Goal: Task Accomplishment & Management: Complete application form

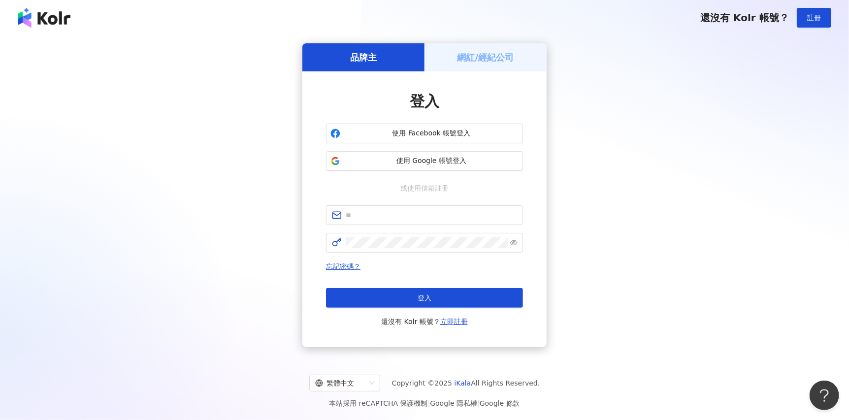
click at [442, 123] on div "登入 使用 Facebook 帳號登入 使用 Google 帳號登入 或使用信箱註冊 忘記密碼？ 登入 還沒有 Kolr 帳號？ 立即註冊" at bounding box center [424, 209] width 197 height 236
click at [438, 141] on button "使用 Facebook 帳號登入" at bounding box center [424, 134] width 197 height 20
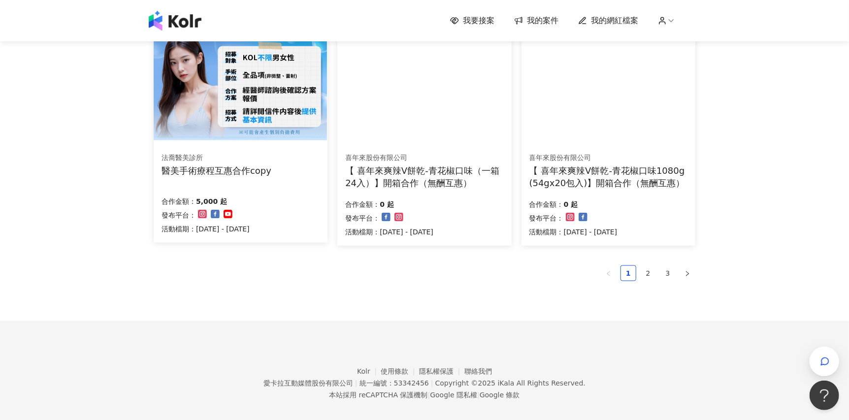
scroll to position [638, 0]
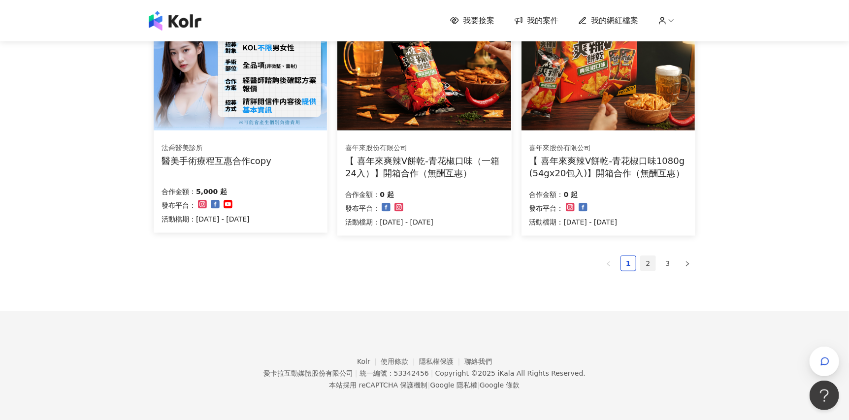
click at [652, 258] on link "2" at bounding box center [648, 263] width 15 height 15
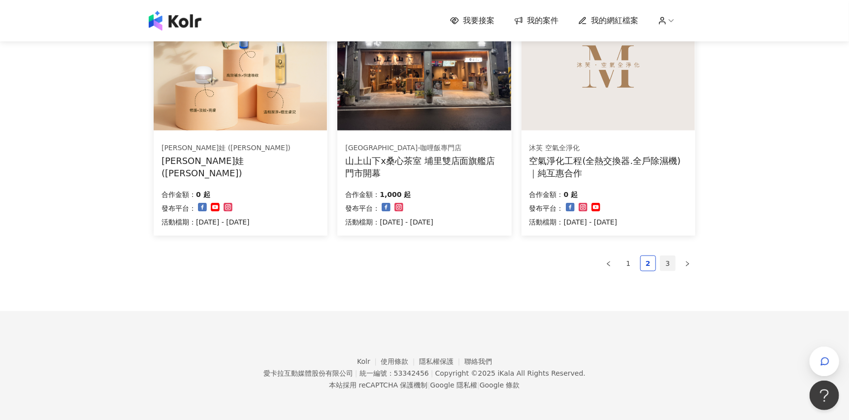
click at [665, 258] on link "3" at bounding box center [667, 263] width 15 height 15
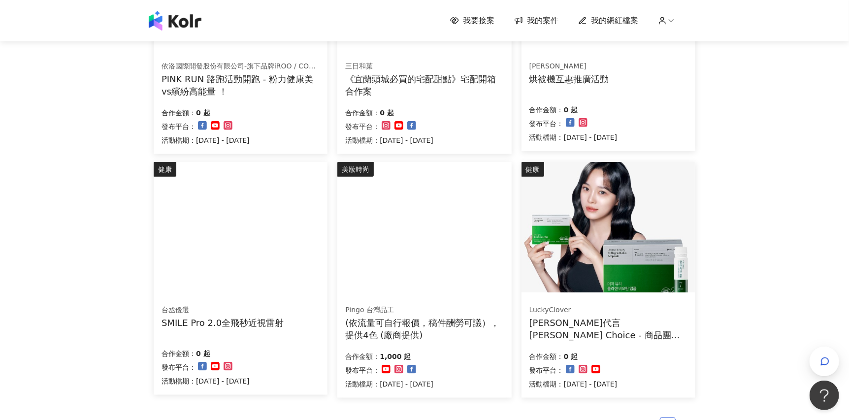
scroll to position [473, 0]
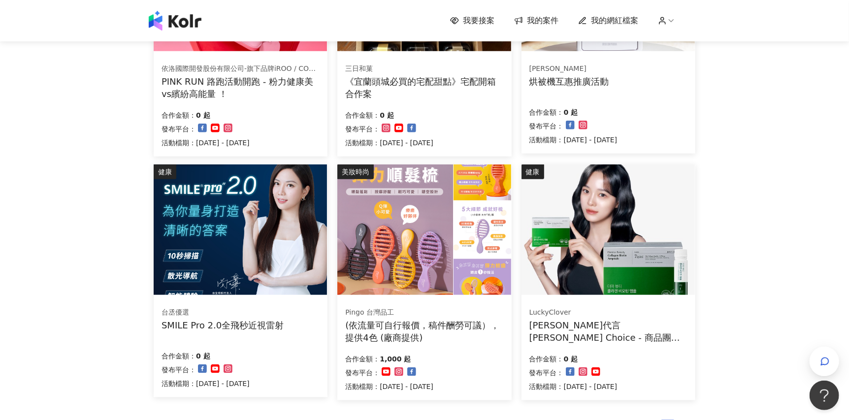
click at [459, 239] on img at bounding box center [423, 229] width 173 height 130
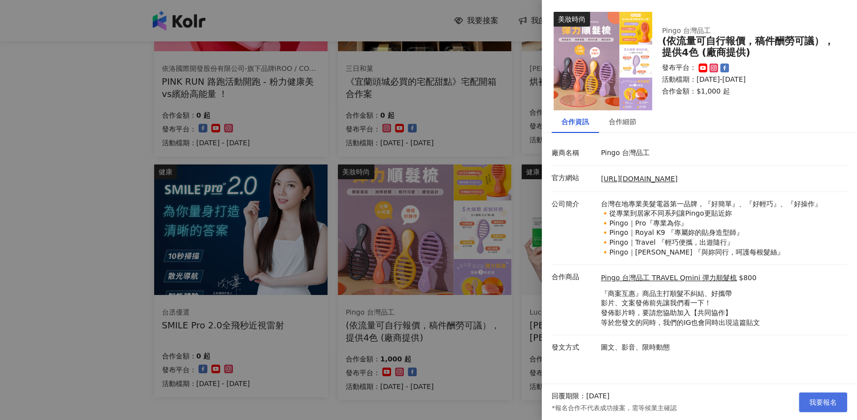
click at [821, 401] on span "我要報名" at bounding box center [823, 402] width 28 height 8
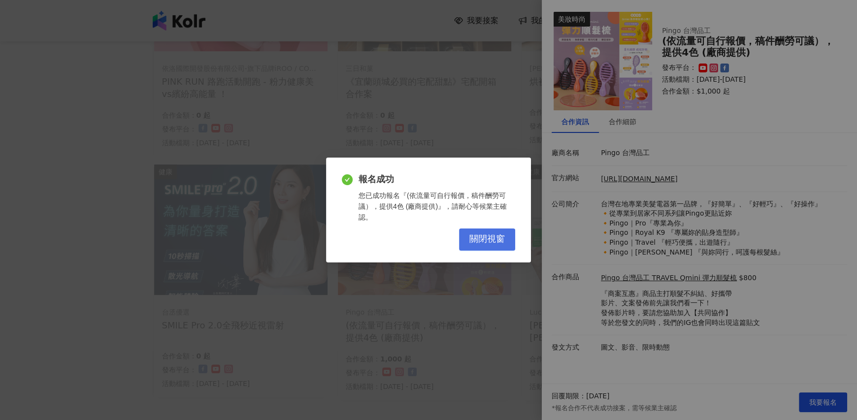
click at [500, 237] on span "關閉視窗" at bounding box center [486, 239] width 35 height 11
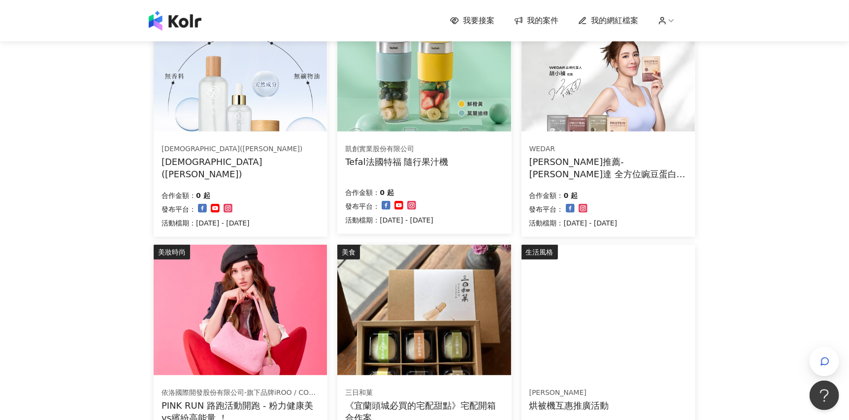
scroll to position [63, 0]
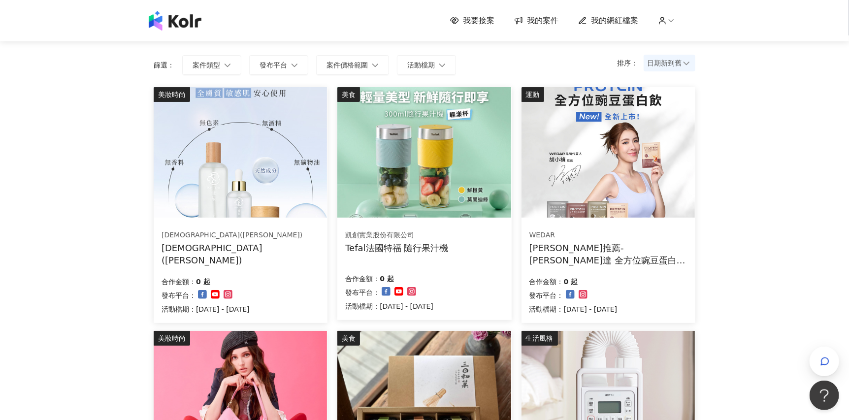
click at [562, 7] on div "我要接案 我的案件 我的網紅檔案" at bounding box center [424, 20] width 849 height 41
click at [562, 0] on div "我要接案 我的案件 我的網紅檔案" at bounding box center [424, 20] width 849 height 41
click at [435, 216] on img at bounding box center [423, 152] width 173 height 130
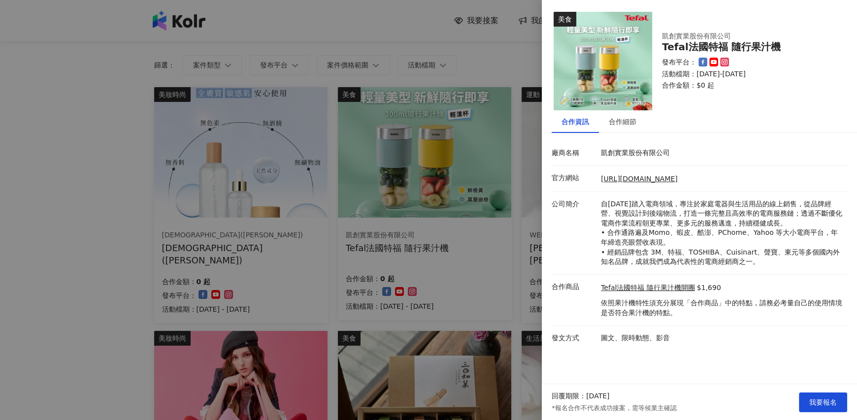
click at [620, 138] on div "合作資訊 合作細節 廠商名稱 凱創實業股份有限公司 官方網站 [URL][DOMAIN_NAME] 公司簡介 自[DATE]踏入電商領域，專注於家庭電器與生活…" at bounding box center [699, 230] width 315 height 240
click at [624, 122] on div "合作細節" at bounding box center [623, 121] width 28 height 11
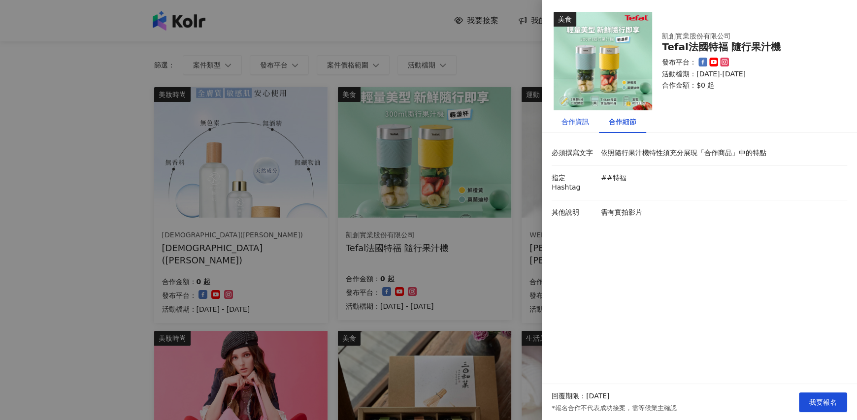
click at [576, 122] on div "合作資訊" at bounding box center [575, 121] width 28 height 11
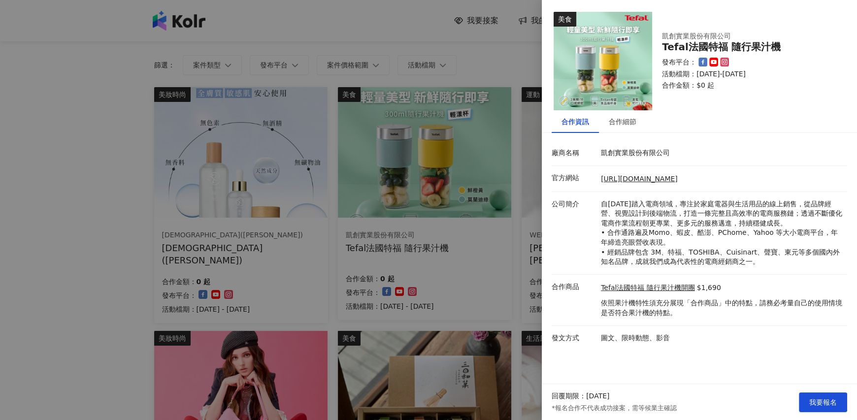
click at [827, 389] on div "回覆期限：[DATE] *報名合作不代表成功接案，需等候業主確認 我要報名" at bounding box center [699, 402] width 315 height 36
click at [816, 392] on button "我要報名" at bounding box center [823, 402] width 48 height 20
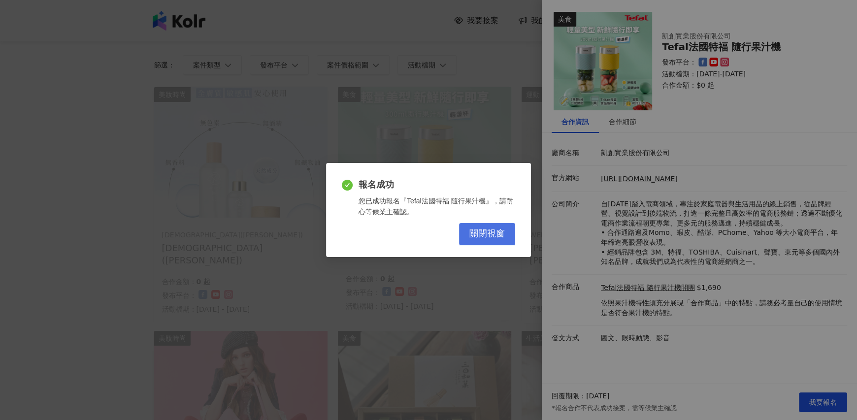
click at [510, 242] on button "關閉視窗" at bounding box center [487, 234] width 56 height 22
